Goal: Find specific page/section: Find specific page/section

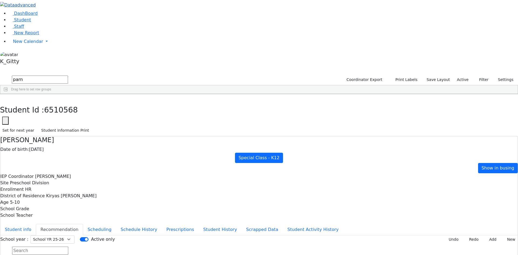
drag, startPoint x: 83, startPoint y: 22, endPoint x: 20, endPoint y: 10, distance: 64.3
click at [28, 15] on div "DashBoard Student Staff New Report New Calendar Calendar K_Gitty" at bounding box center [259, 150] width 518 height 300
type input "jaco"
click at [67, 150] on div "[PERSON_NAME]" at bounding box center [50, 154] width 34 height 8
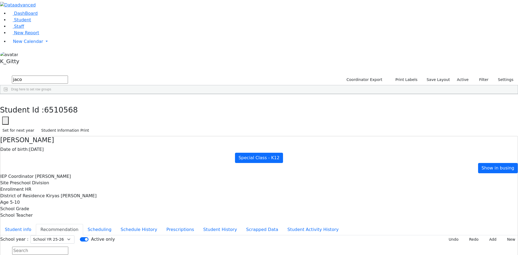
click at [67, 150] on div "[PERSON_NAME]" at bounding box center [50, 154] width 34 height 8
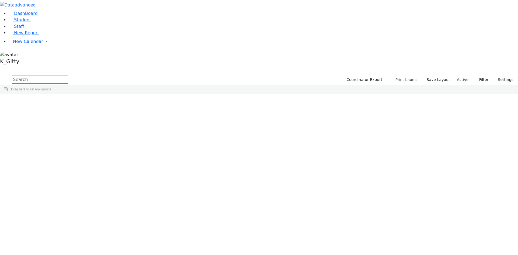
click at [68, 76] on input "text" at bounding box center [40, 80] width 56 height 8
type input "[PERSON_NAME]"
click at [103, 231] on div "[DEMOGRAPHIC_DATA]" at bounding box center [86, 235] width 34 height 8
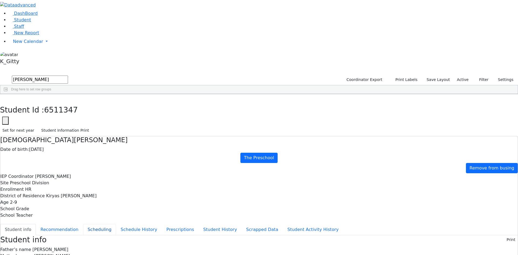
click at [116, 224] on button "Scheduling" at bounding box center [99, 229] width 33 height 11
